Goal: Information Seeking & Learning: Understand process/instructions

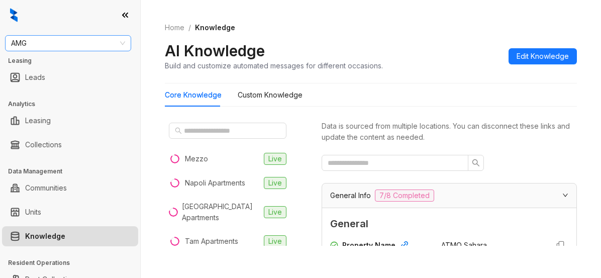
click at [83, 41] on span "AMG" at bounding box center [68, 43] width 114 height 15
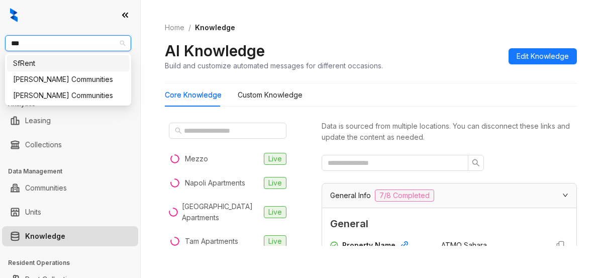
type input "****"
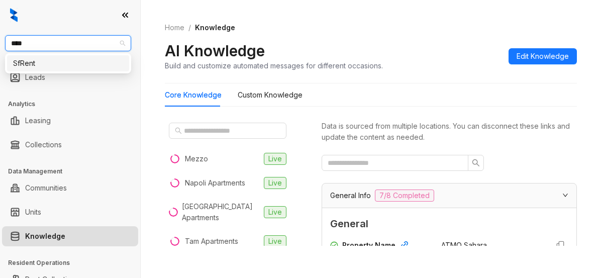
click at [85, 62] on div "SfRent" at bounding box center [68, 63] width 110 height 11
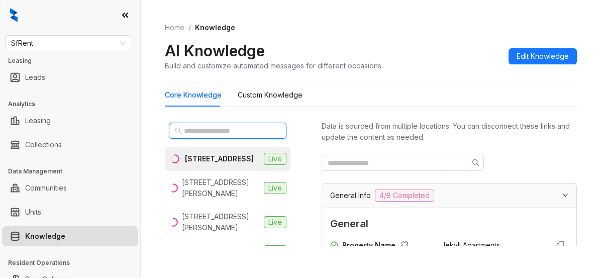
click at [226, 130] on input "text" at bounding box center [228, 130] width 88 height 11
click at [239, 134] on input "text" at bounding box center [228, 130] width 88 height 11
type input "*"
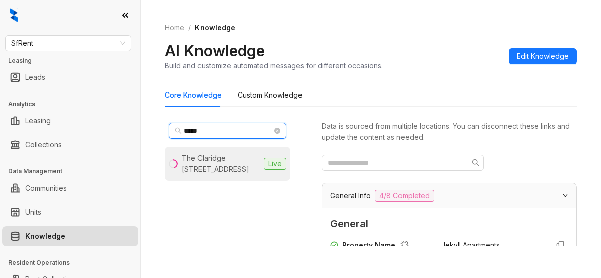
type input "*****"
click at [242, 158] on div "The Claridge [STREET_ADDRESS]" at bounding box center [221, 164] width 78 height 22
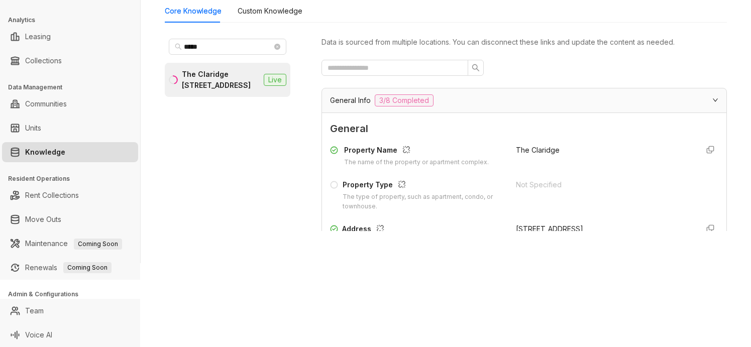
scroll to position [83, 0]
drag, startPoint x: 572, startPoint y: 1, endPoint x: 292, endPoint y: 172, distance: 328.1
click at [292, 172] on div "***** The Claridge [STREET_ADDRESS] Live" at bounding box center [235, 137] width 141 height 205
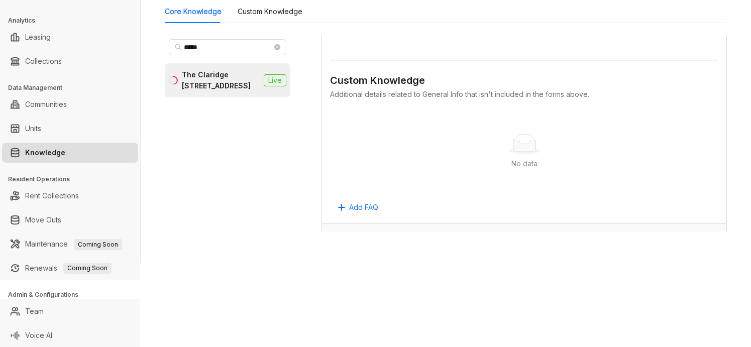
scroll to position [691, 0]
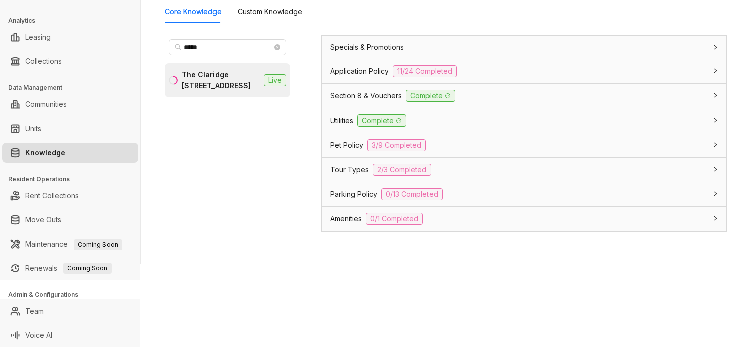
click at [505, 83] on div "Application Policy 11/24 Completed" at bounding box center [524, 71] width 405 height 24
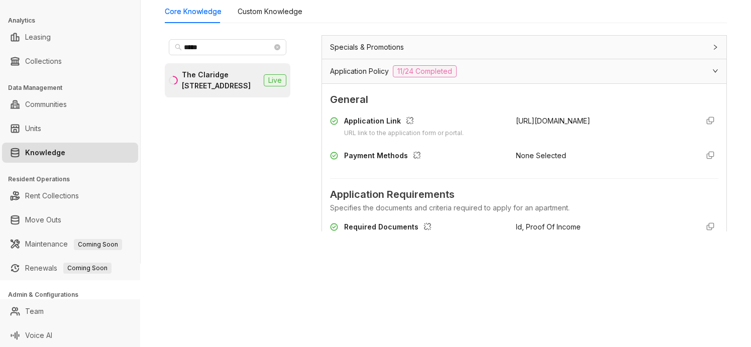
scroll to position [817, 0]
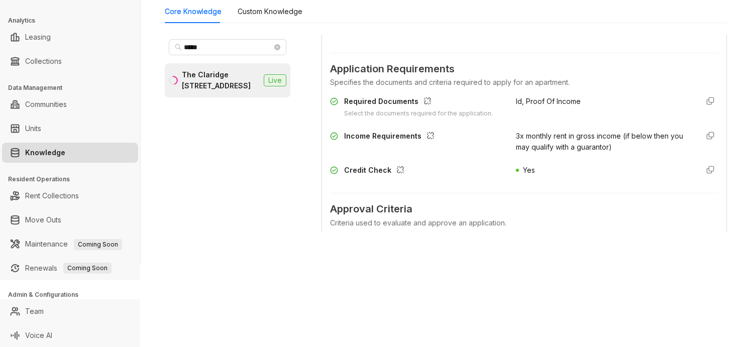
click at [583, 151] on span "3x monthly rent in gross income (if below then you may qualify with a guarantor)" at bounding box center [599, 142] width 167 height 20
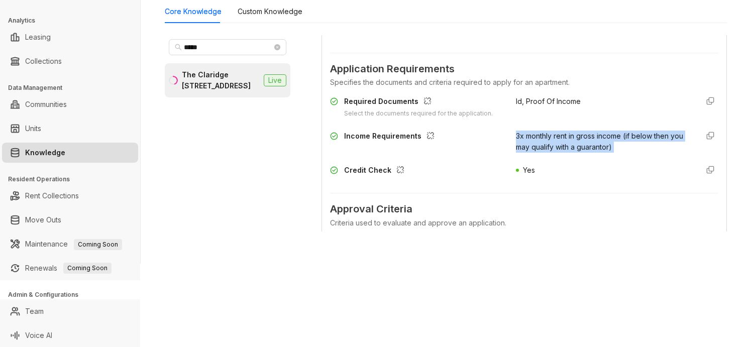
click at [583, 151] on span "3x monthly rent in gross income (if below then you may qualify with a guarantor)" at bounding box center [599, 142] width 167 height 20
copy div "3x monthly rent in gross income (if below then you may qualify with a guarantor)"
click at [600, 145] on span "3x monthly rent in gross income (if below then you may qualify with a guarantor)" at bounding box center [599, 142] width 167 height 20
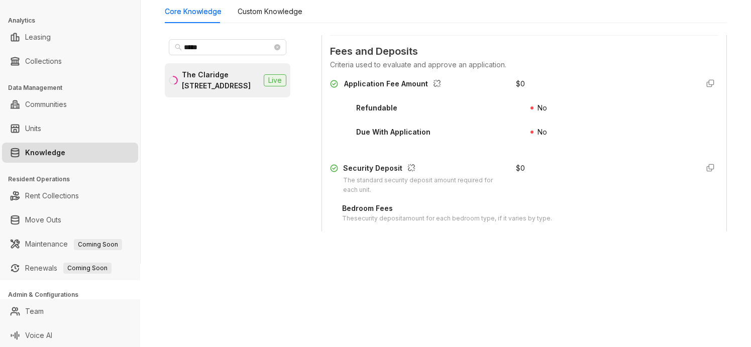
scroll to position [1319, 0]
